Goal: Check status: Check status

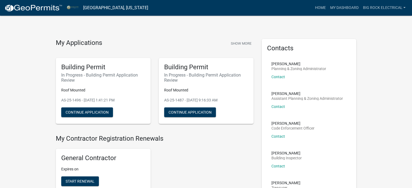
click at [33, 13] on link at bounding box center [33, 7] width 58 height 11
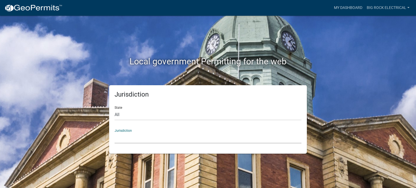
click at [146, 137] on select "[GEOGRAPHIC_DATA], [US_STATE] [GEOGRAPHIC_DATA], [US_STATE][PERSON_NAME][GEOGRA…" at bounding box center [208, 137] width 187 height 11
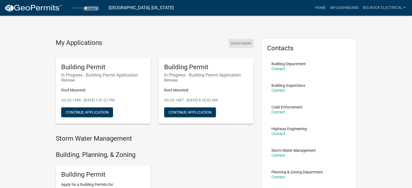
click at [241, 43] on button "Show More" at bounding box center [241, 43] width 25 height 9
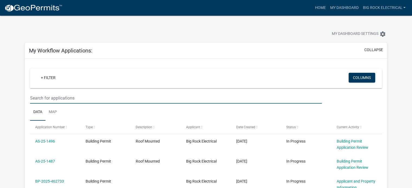
click at [127, 94] on input "text" at bounding box center [176, 98] width 292 height 11
type input "196"
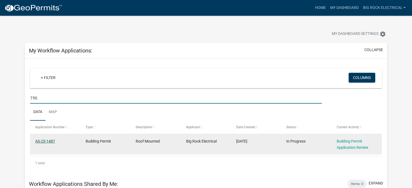
click at [45, 141] on link "AS-25-1487" at bounding box center [45, 141] width 20 height 4
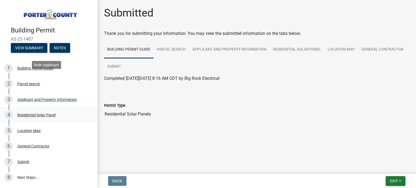
scroll to position [34, 0]
